Goal: Register for event/course: Sign up to attend an event or enroll in a course

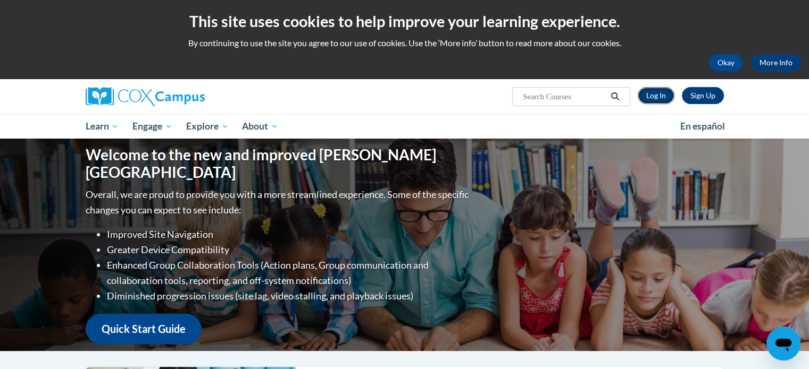
click at [661, 99] on link "Log In" at bounding box center [655, 95] width 37 height 17
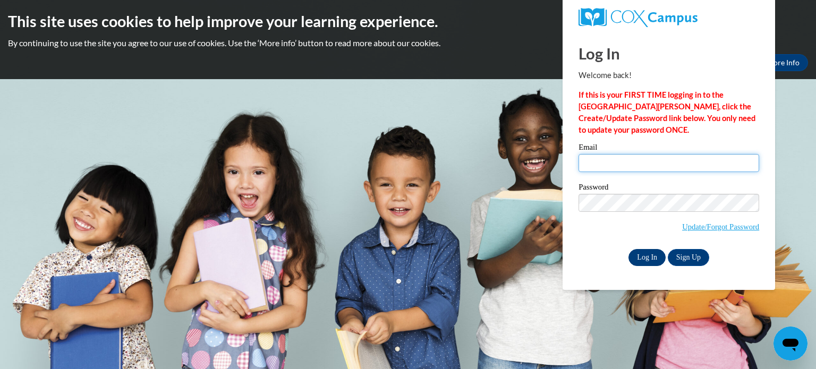
type input "geepenn96@gmail.com"
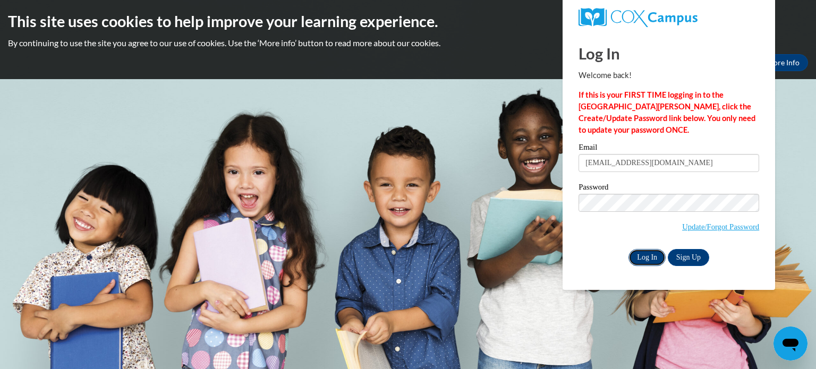
click at [636, 256] on input "Log In" at bounding box center [647, 257] width 37 height 17
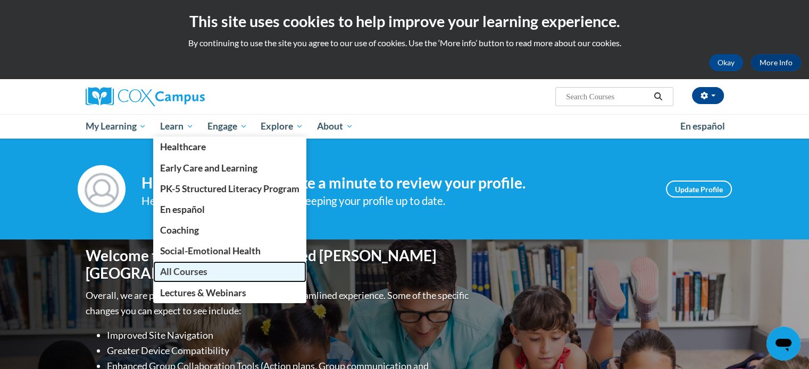
click at [206, 274] on span "All Courses" at bounding box center [183, 271] width 47 height 11
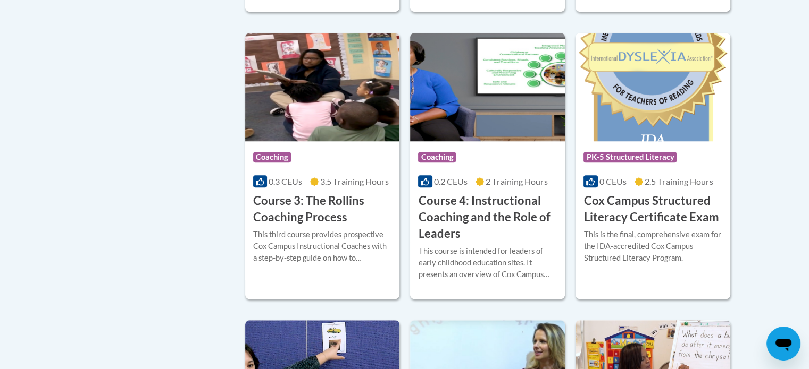
scroll to position [861, 0]
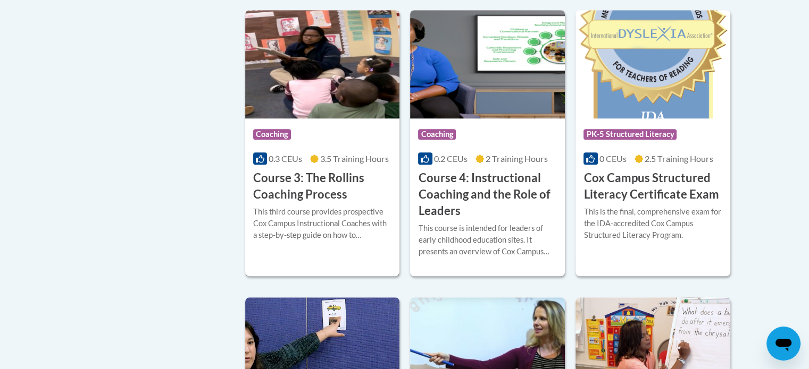
click at [350, 203] on h3 "Course 3: The Rollins Coaching Process" at bounding box center [322, 186] width 139 height 33
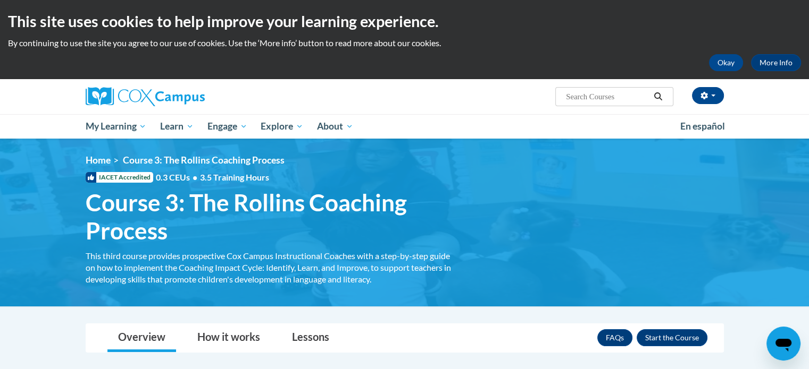
click at [807, 60] on div "This site uses cookies to help improve your learning experience. By continuing …" at bounding box center [404, 39] width 809 height 79
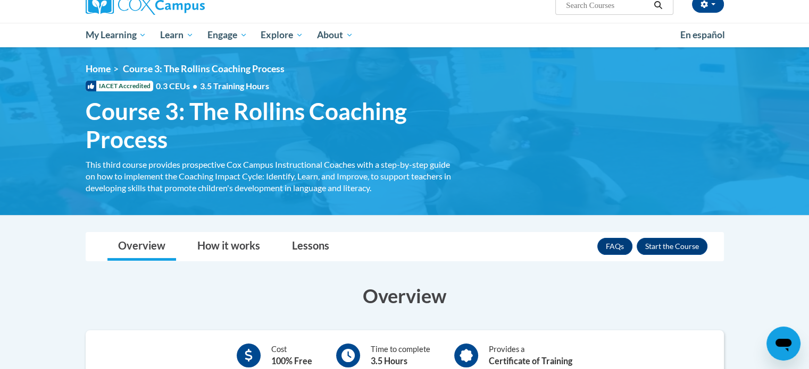
scroll to position [158, 0]
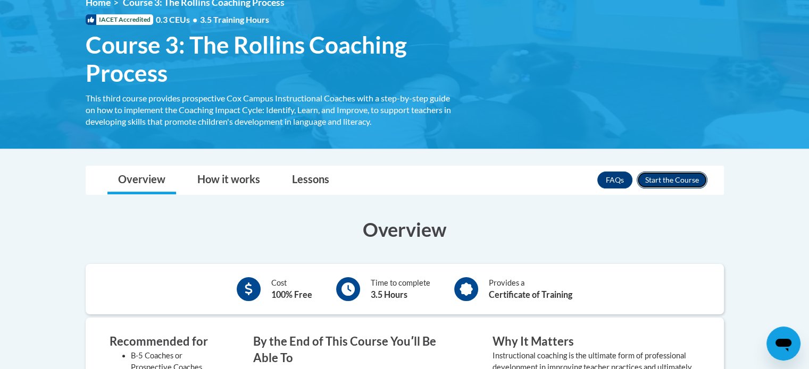
click at [653, 173] on button "Enroll" at bounding box center [671, 180] width 71 height 17
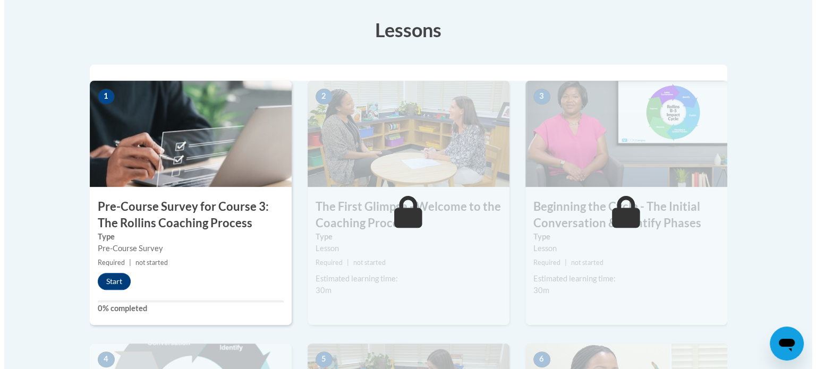
scroll to position [334, 0]
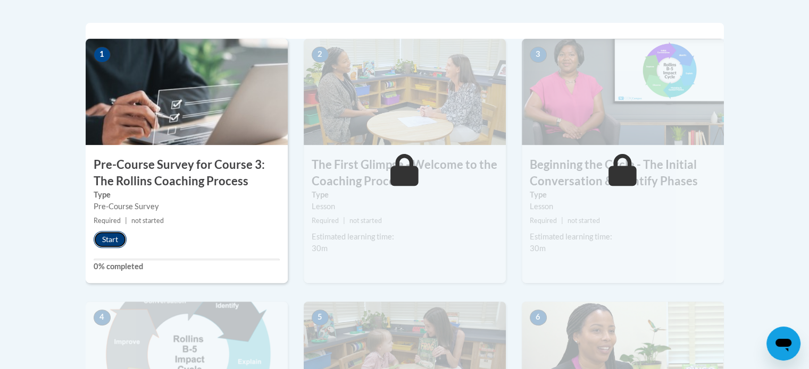
click at [98, 237] on button "Start" at bounding box center [110, 239] width 33 height 17
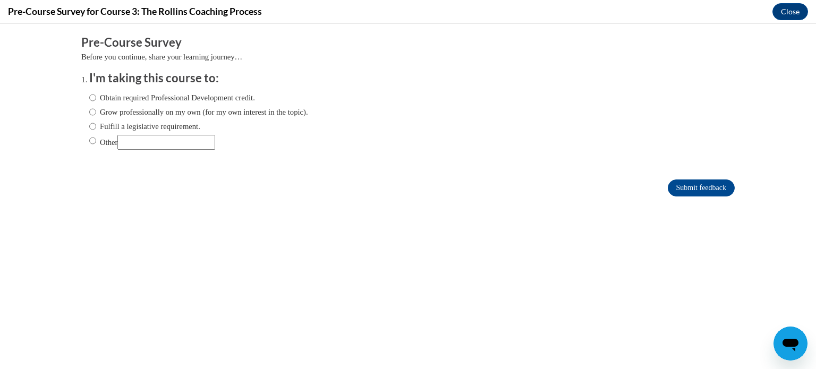
scroll to position [0, 0]
click at [91, 97] on label "Obtain required Professional Development credit." at bounding box center [172, 98] width 166 height 12
click at [91, 97] on input "Obtain required Professional Development credit." at bounding box center [92, 98] width 7 height 12
radio input "true"
click at [693, 184] on input "Submit feedback" at bounding box center [701, 188] width 67 height 17
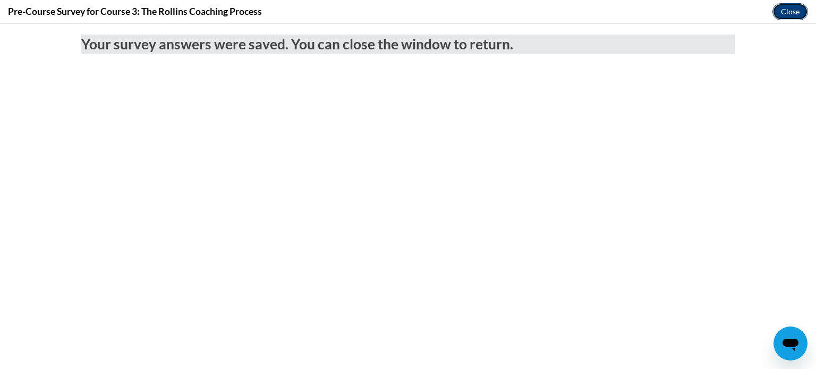
click at [782, 15] on button "Close" at bounding box center [791, 11] width 36 height 17
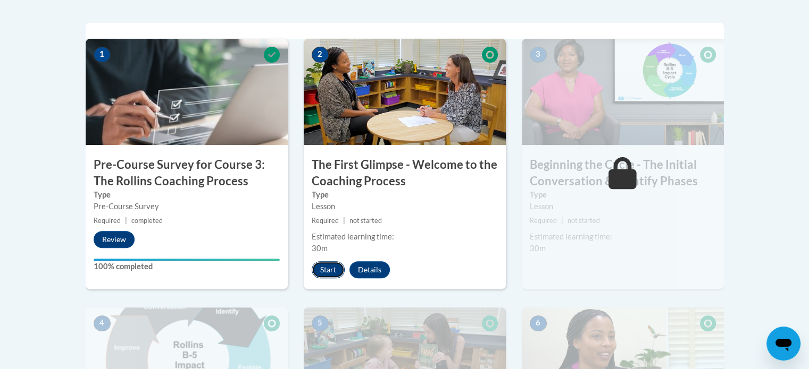
click at [335, 267] on button "Start" at bounding box center [328, 270] width 33 height 17
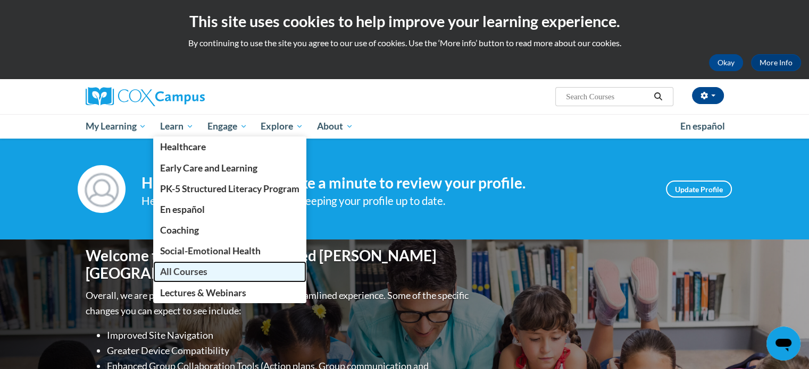
click at [198, 266] on span "All Courses" at bounding box center [183, 271] width 47 height 11
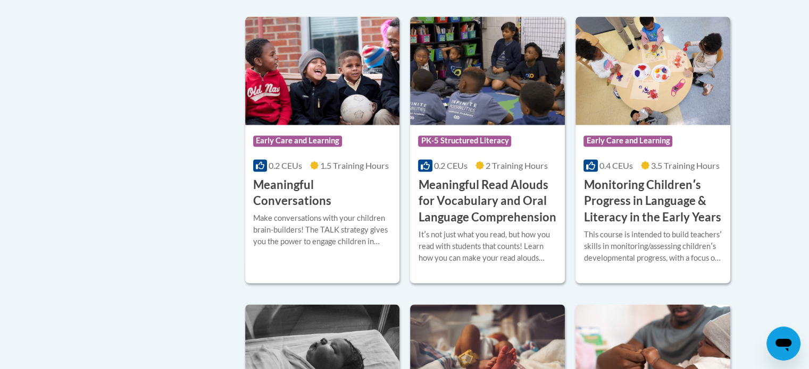
scroll to position [1676, 0]
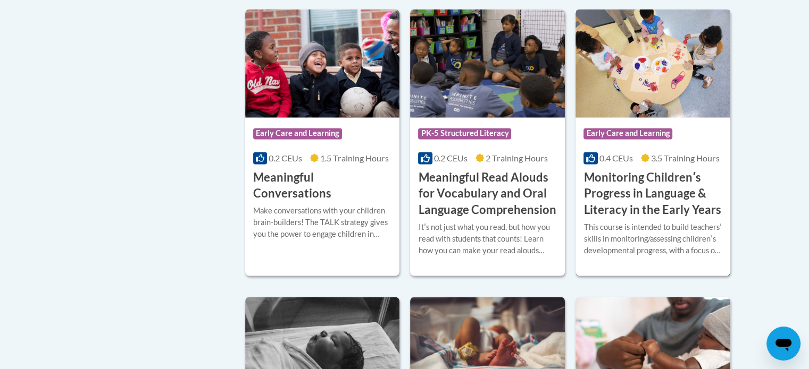
click at [692, 208] on h3 "Monitoring Childrenʹs Progress in Language & Literacy in the Early Years" at bounding box center [652, 194] width 139 height 49
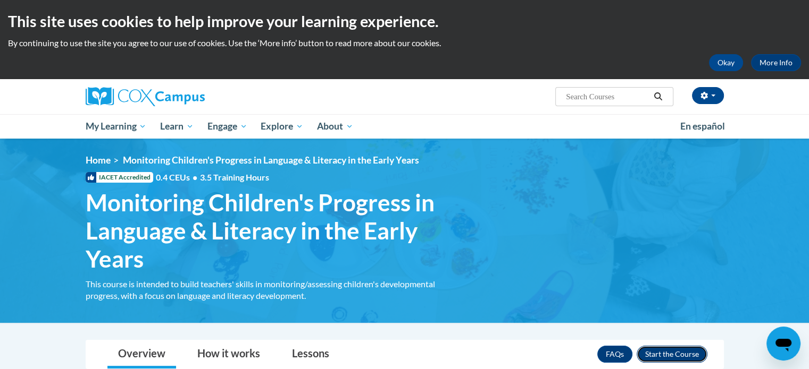
click at [694, 355] on button "Enroll" at bounding box center [671, 354] width 71 height 17
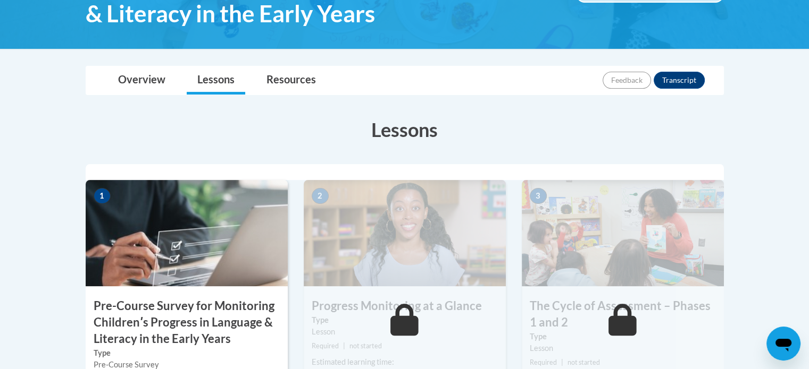
drag, startPoint x: 813, startPoint y: 35, endPoint x: 815, endPoint y: 90, distance: 55.9
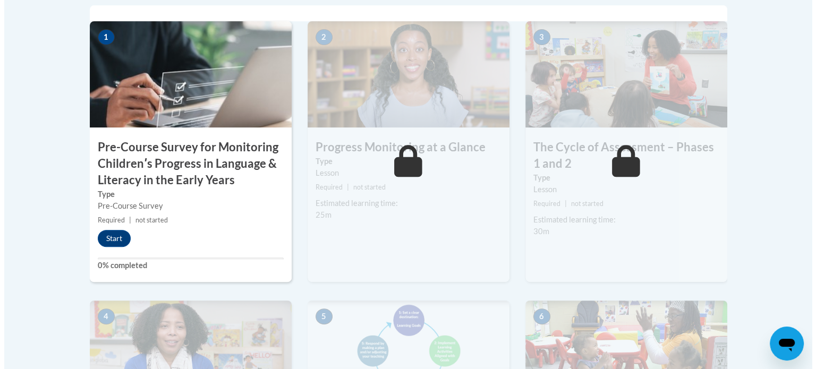
scroll to position [387, 0]
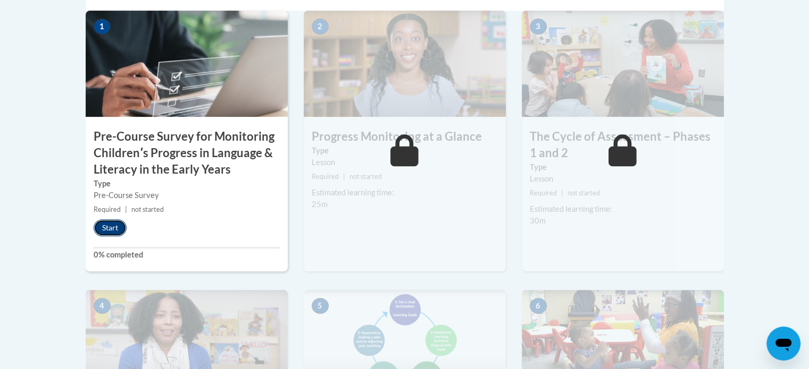
click at [106, 234] on button "Start" at bounding box center [110, 228] width 33 height 17
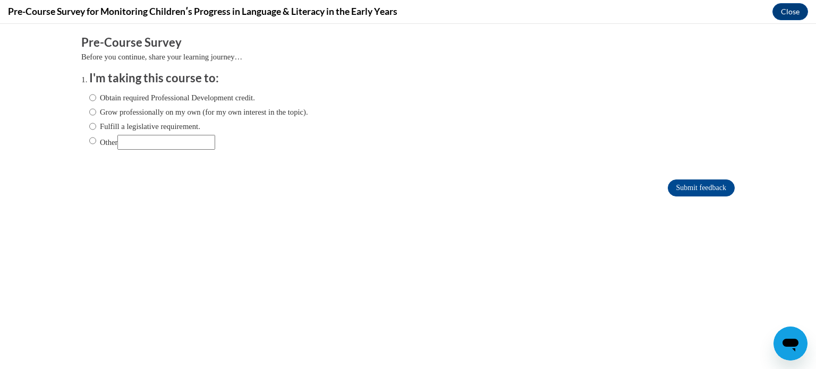
scroll to position [0, 0]
click at [89, 95] on input "Obtain required Professional Development credit." at bounding box center [92, 98] width 7 height 12
radio input "true"
click at [685, 185] on input "Submit feedback" at bounding box center [701, 188] width 67 height 17
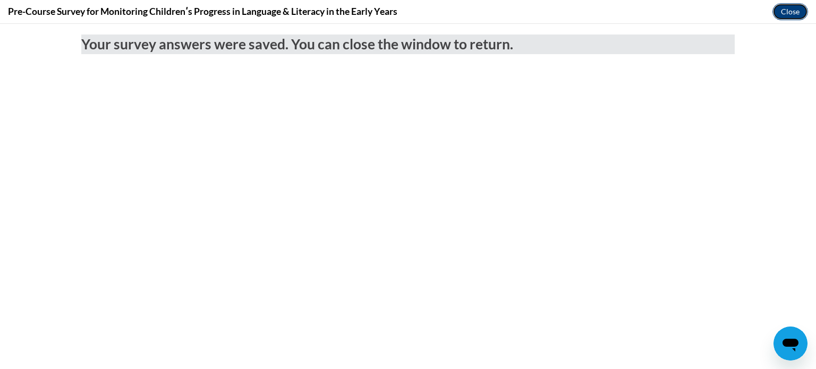
click at [774, 9] on button "Close" at bounding box center [791, 11] width 36 height 17
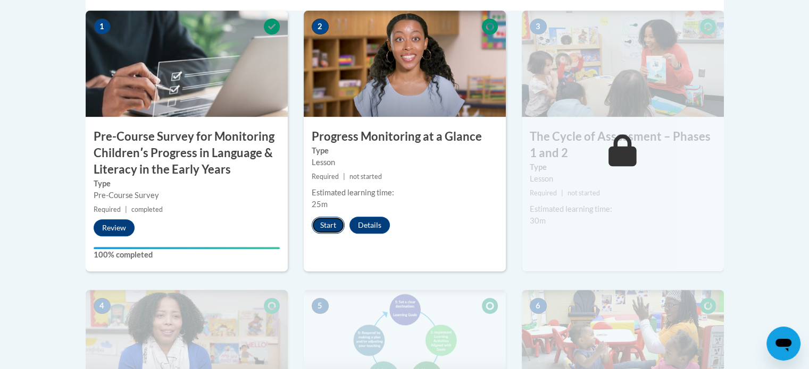
click at [335, 222] on button "Start" at bounding box center [328, 225] width 33 height 17
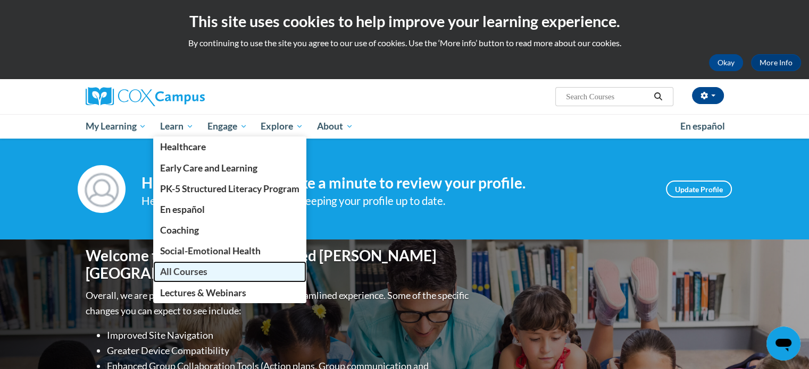
click at [208, 270] on link "All Courses" at bounding box center [229, 272] width 153 height 21
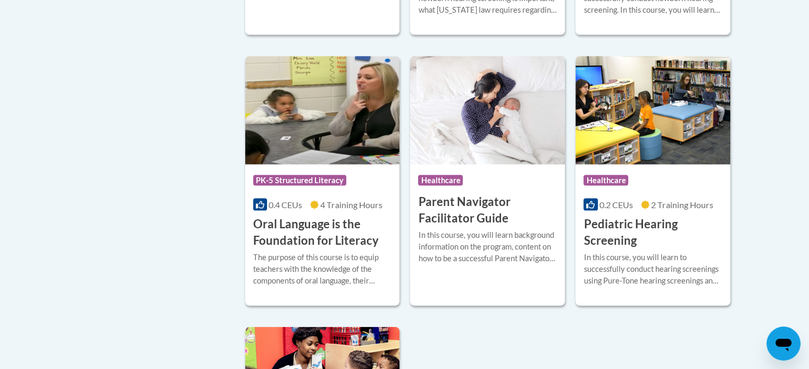
scroll to position [2224, 0]
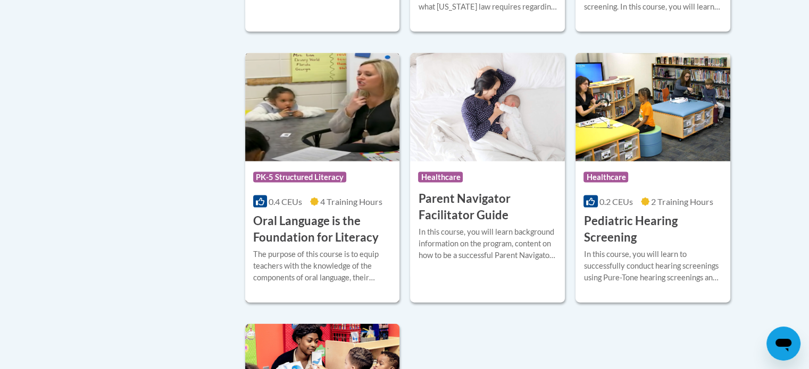
click at [325, 246] on h3 "Oral Language is the Foundation for Literacy" at bounding box center [322, 229] width 139 height 33
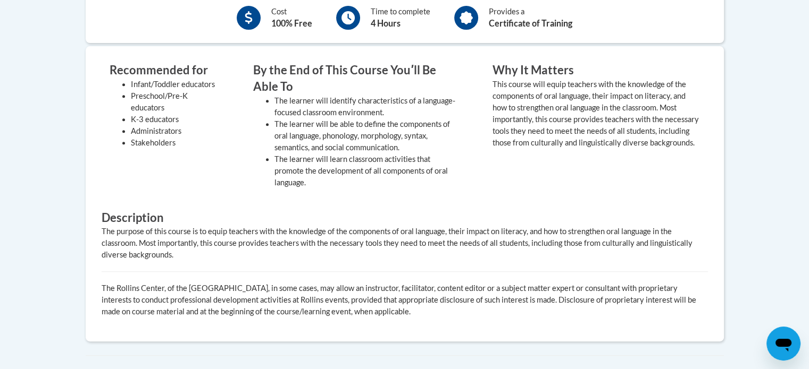
scroll to position [71, 0]
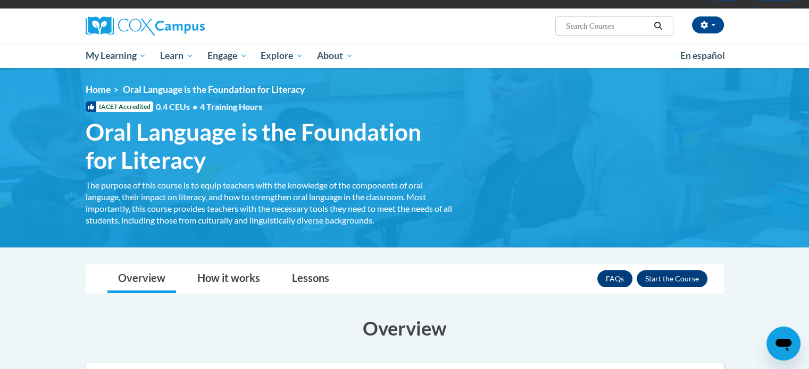
click at [737, 113] on div "<en>Home</en><fr>Accueil</fr><de>Zuhause</de><it>Casa</it><es>Casa</es><pt>Casa…" at bounding box center [405, 158] width 670 height 148
click at [677, 277] on button "Enroll" at bounding box center [671, 279] width 71 height 17
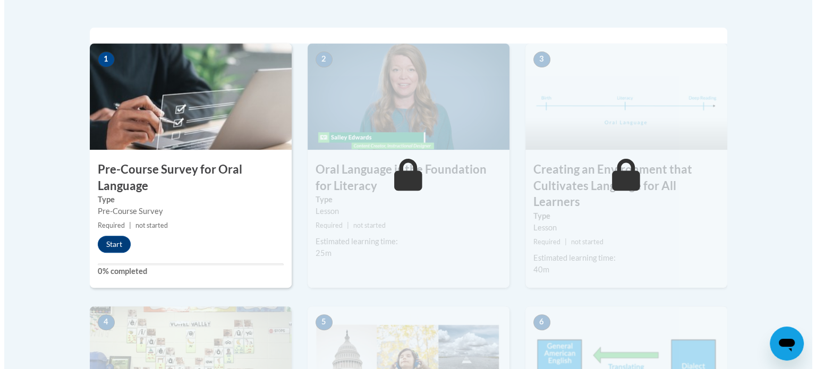
scroll to position [328, 0]
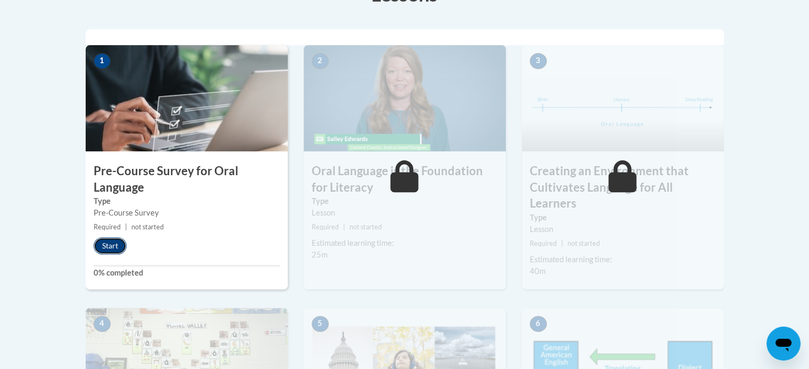
click at [109, 244] on button "Start" at bounding box center [110, 246] width 33 height 17
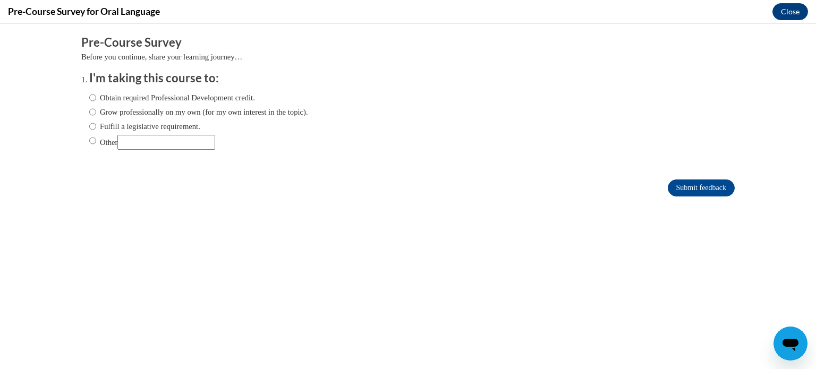
scroll to position [0, 0]
click at [91, 96] on label "Obtain required Professional Development credit." at bounding box center [172, 98] width 166 height 12
click at [91, 96] on input "Obtain required Professional Development credit." at bounding box center [92, 98] width 7 height 12
radio input "true"
click at [684, 186] on input "Submit feedback" at bounding box center [701, 188] width 67 height 17
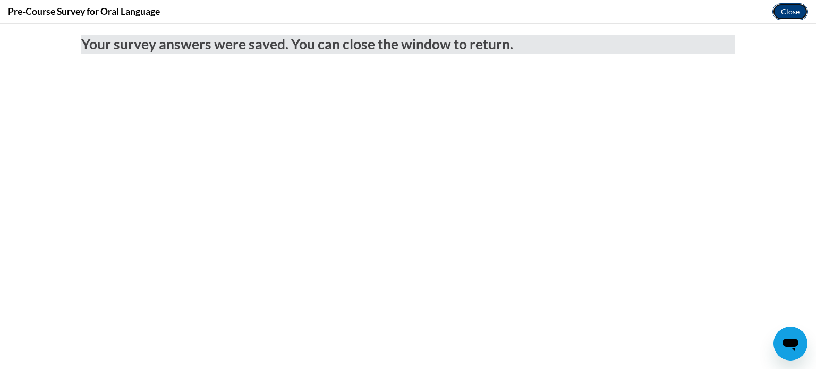
click at [789, 15] on button "Close" at bounding box center [791, 11] width 36 height 17
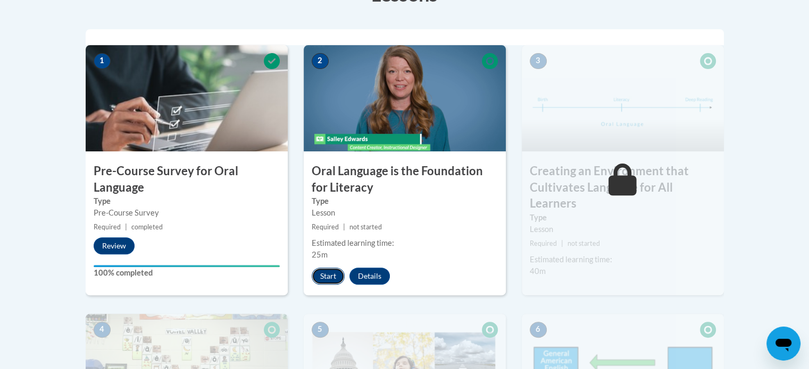
click at [325, 277] on button "Start" at bounding box center [328, 276] width 33 height 17
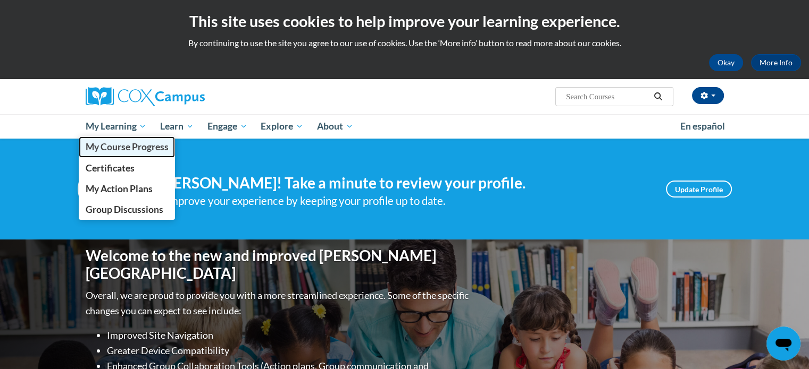
click at [121, 153] on link "My Course Progress" at bounding box center [127, 147] width 97 height 21
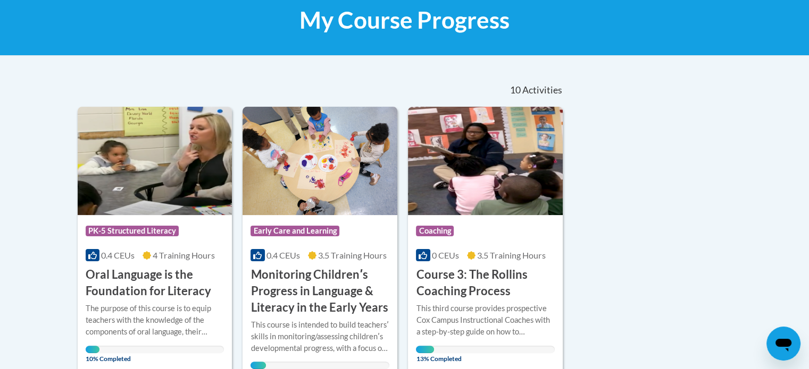
scroll to position [174, 0]
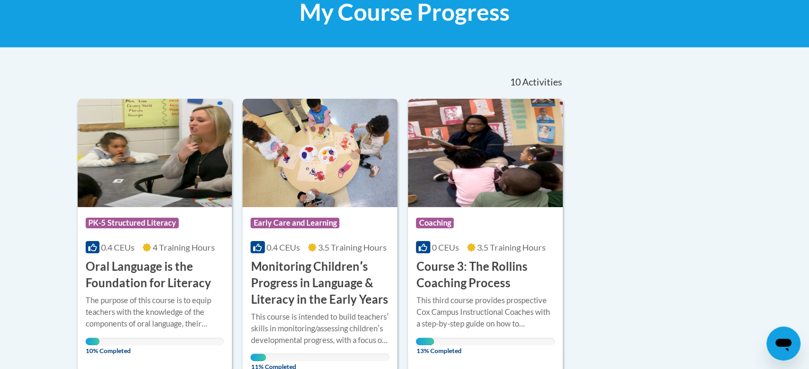
click at [309, 270] on h3 "Monitoring Childrenʹs Progress in Language & Literacy in the Early Years" at bounding box center [319, 283] width 139 height 49
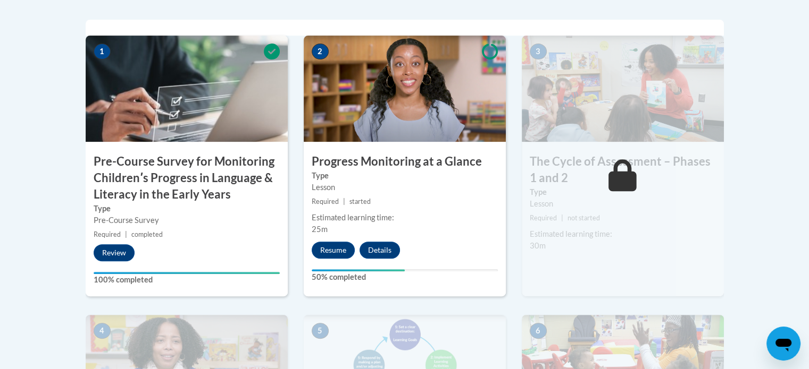
drag, startPoint x: 814, startPoint y: 74, endPoint x: 813, endPoint y: 180, distance: 105.8
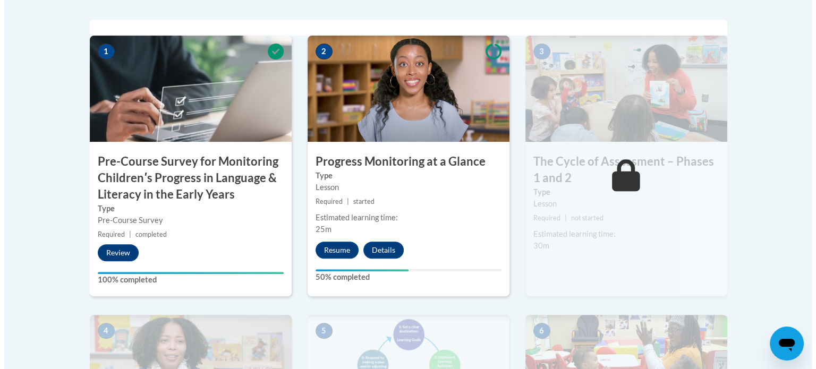
scroll to position [438, 0]
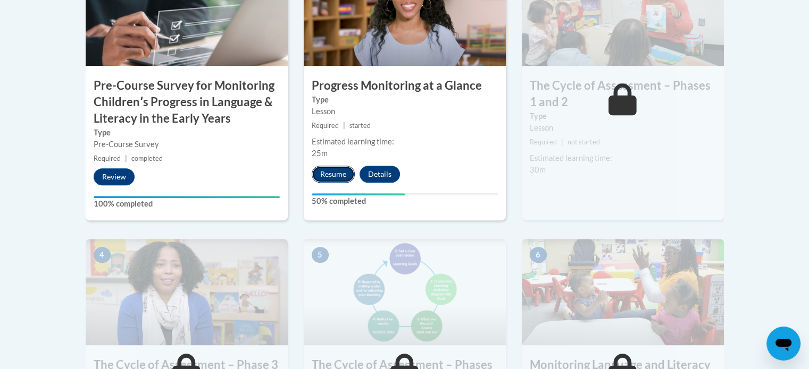
click at [341, 174] on button "Resume" at bounding box center [333, 174] width 43 height 17
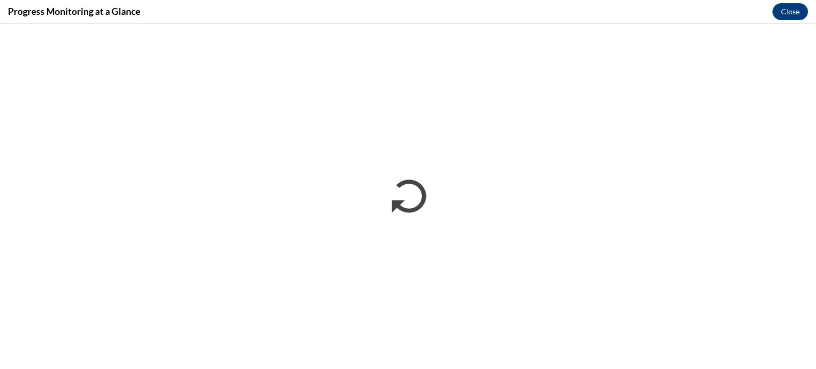
scroll to position [0, 0]
